Goal: Task Accomplishment & Management: Complete application form

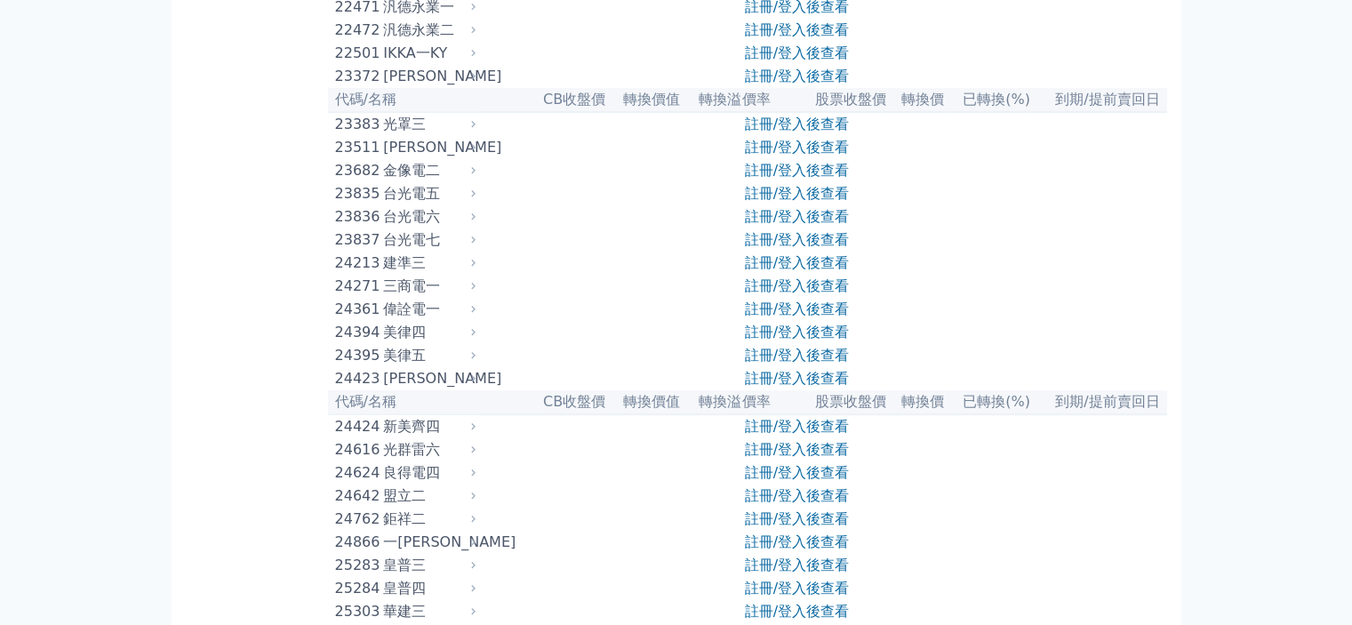
scroll to position [1245, 0]
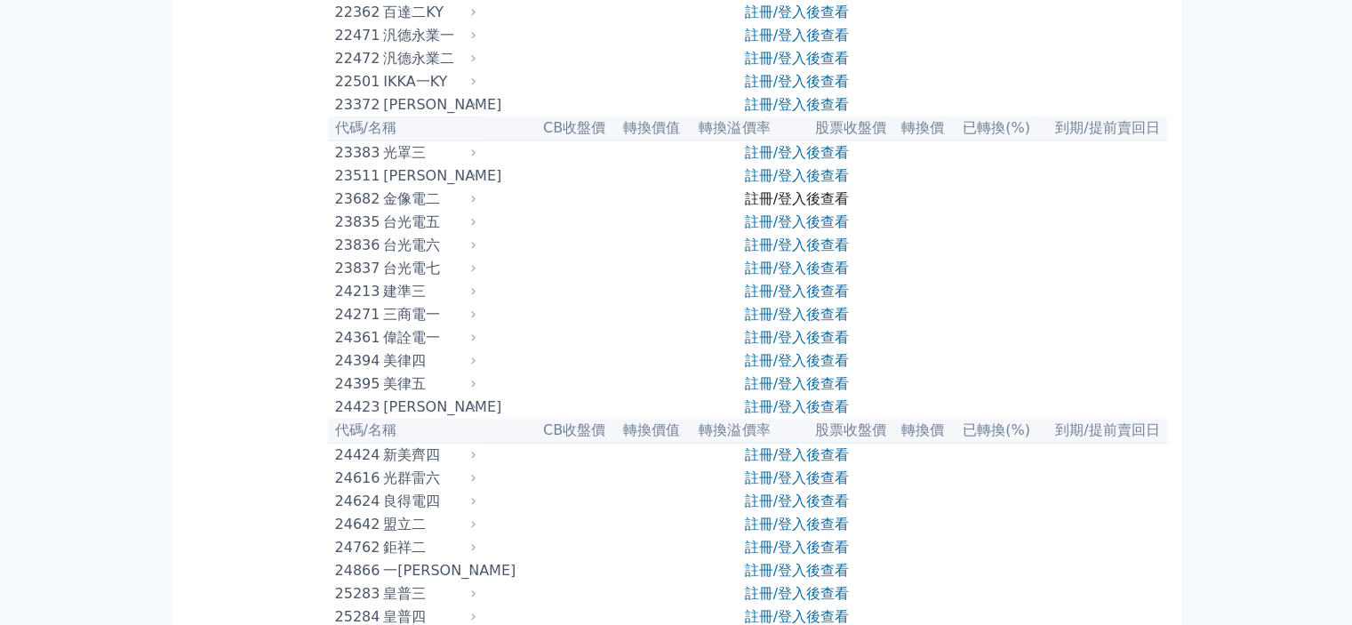
click at [782, 207] on link "註冊/登入後查看" at bounding box center [797, 198] width 104 height 17
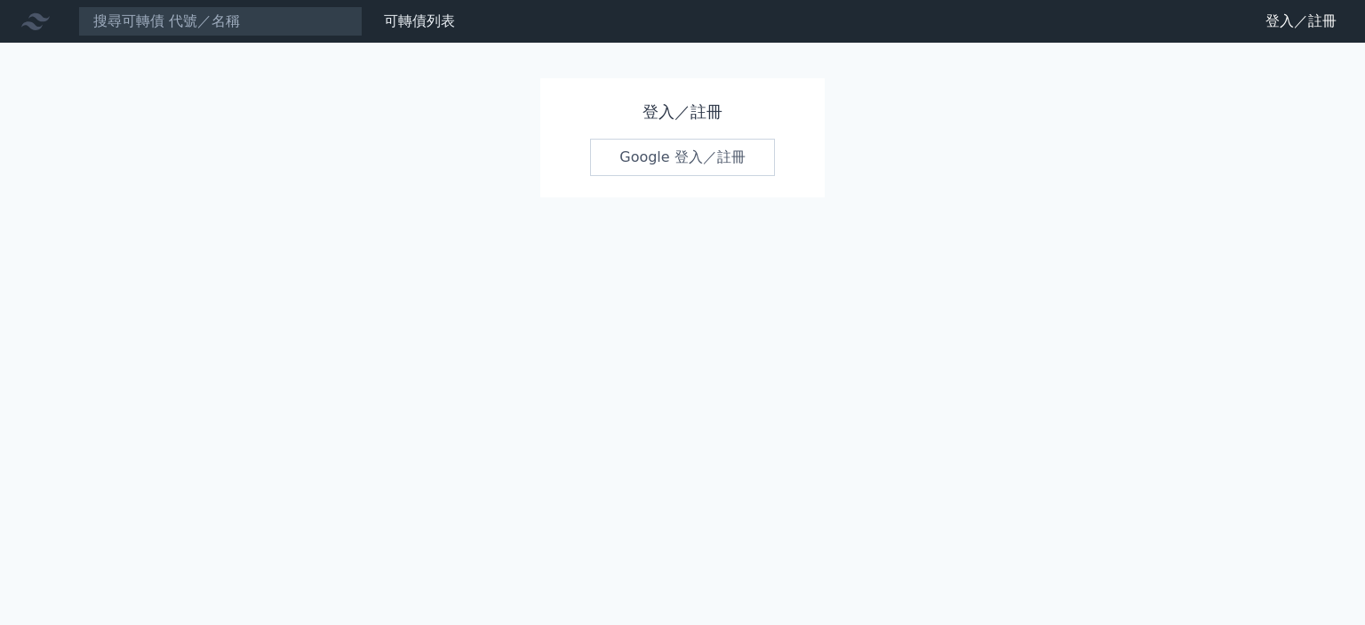
click at [706, 163] on link "Google 登入／註冊" at bounding box center [682, 157] width 185 height 37
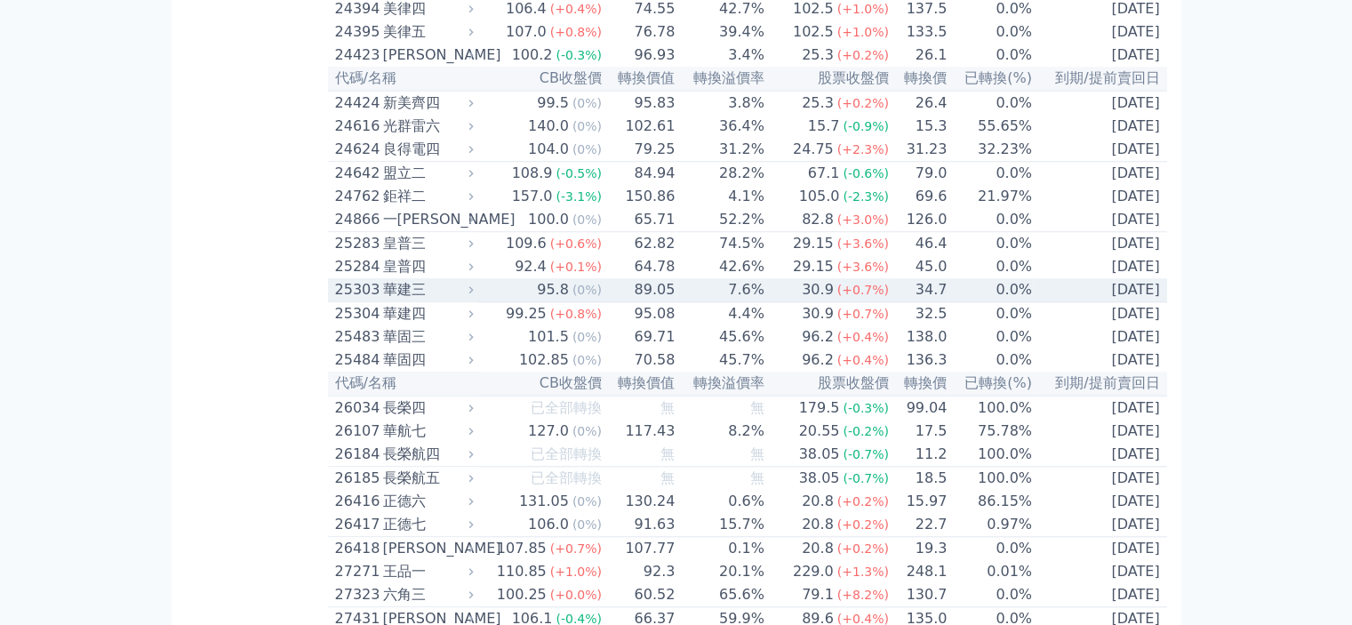
scroll to position [1511, 0]
